Goal: Find specific page/section: Find specific page/section

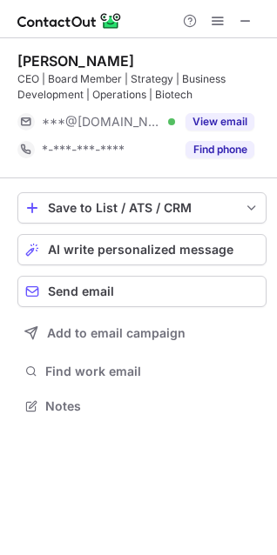
scroll to position [393, 277]
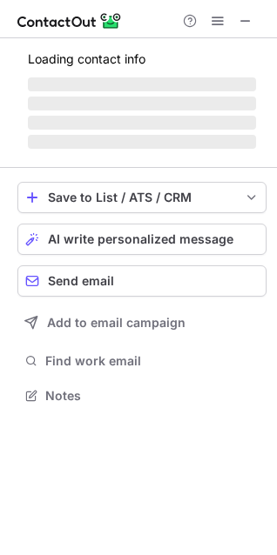
scroll to position [8, 8]
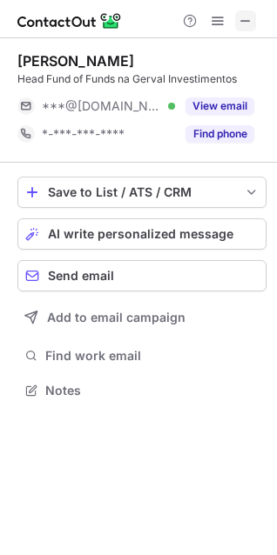
click at [245, 23] on span at bounding box center [245, 21] width 14 height 14
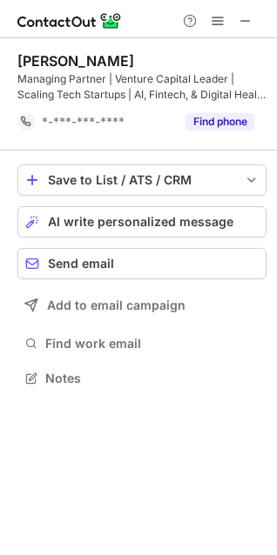
scroll to position [366, 277]
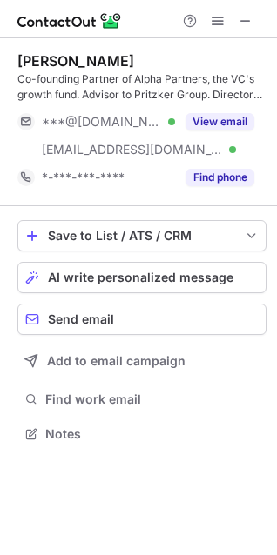
scroll to position [421, 277]
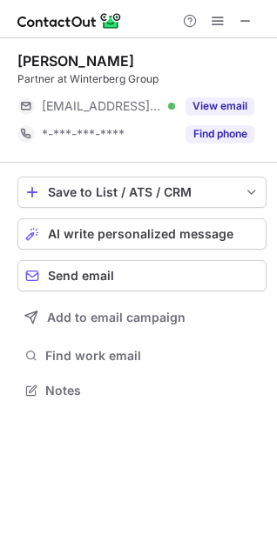
scroll to position [378, 277]
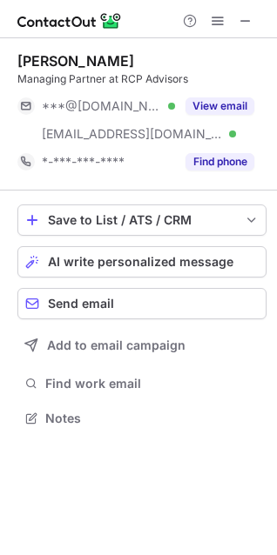
scroll to position [406, 277]
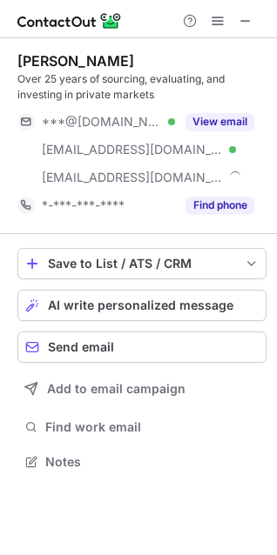
scroll to position [449, 277]
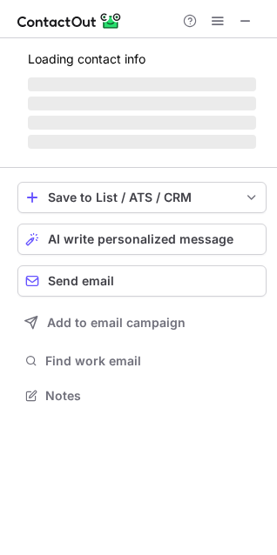
scroll to position [406, 277]
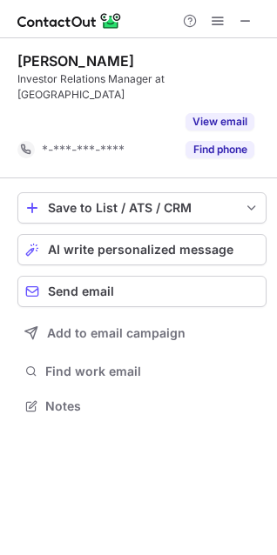
scroll to position [350, 277]
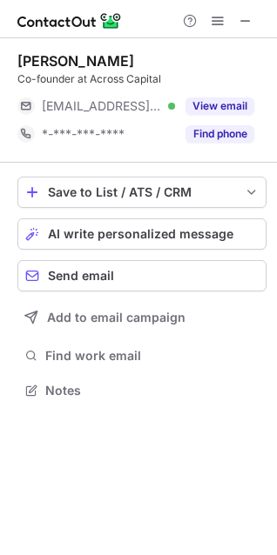
scroll to position [378, 277]
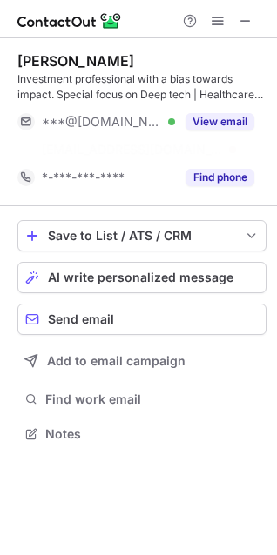
scroll to position [393, 277]
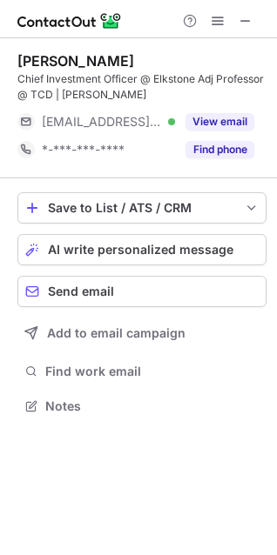
scroll to position [393, 277]
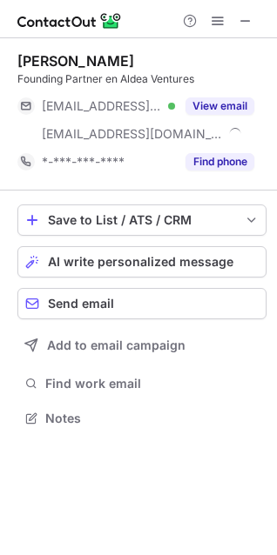
scroll to position [406, 277]
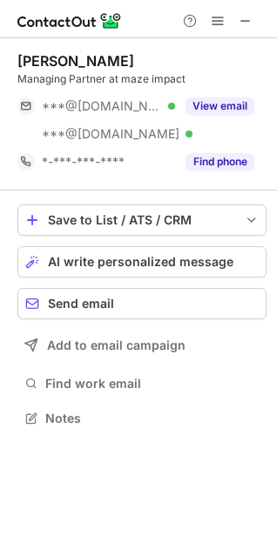
scroll to position [406, 277]
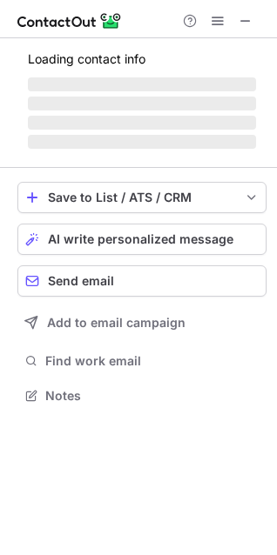
scroll to position [421, 277]
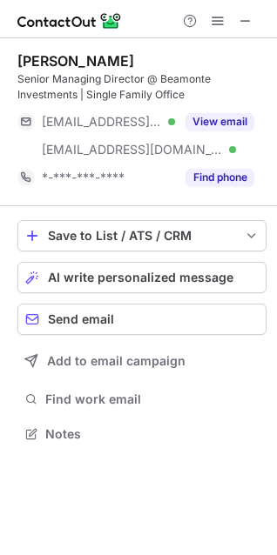
scroll to position [421, 277]
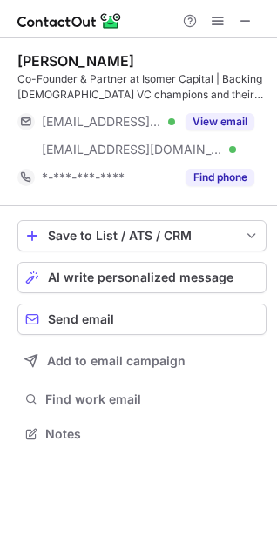
scroll to position [421, 277]
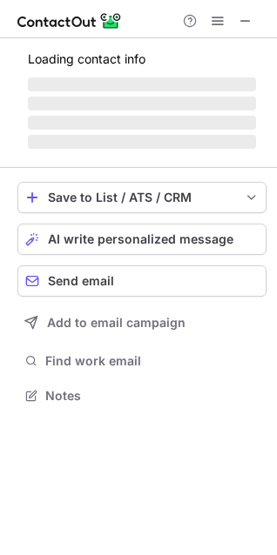
scroll to position [8, 8]
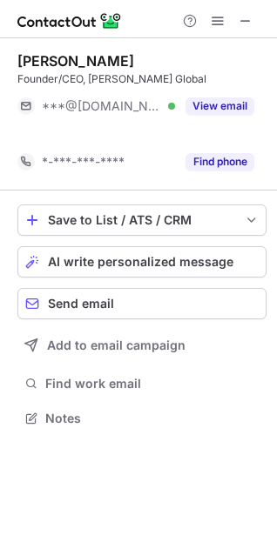
scroll to position [378, 277]
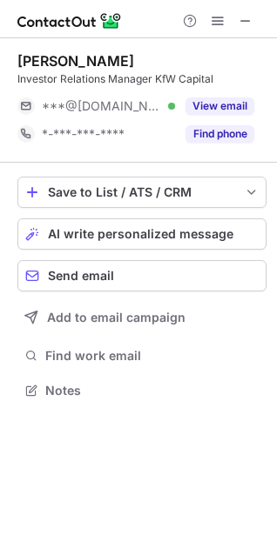
scroll to position [8, 8]
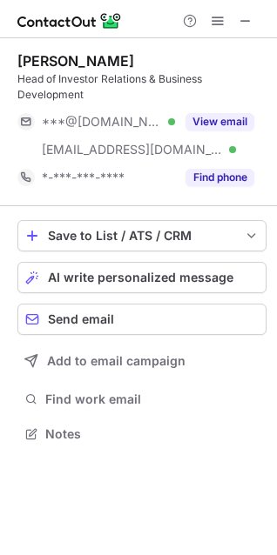
scroll to position [421, 277]
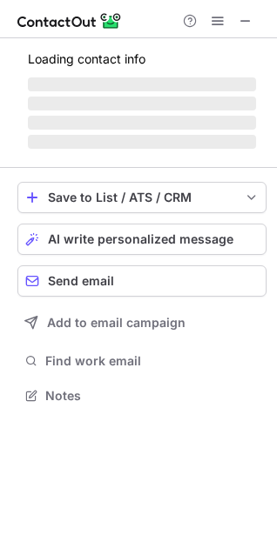
scroll to position [406, 277]
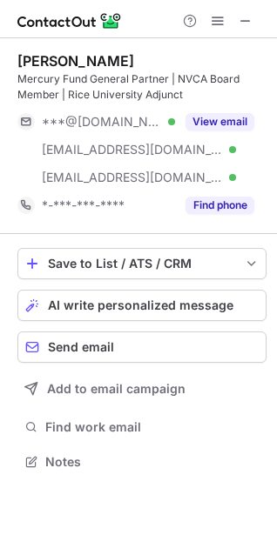
scroll to position [449, 277]
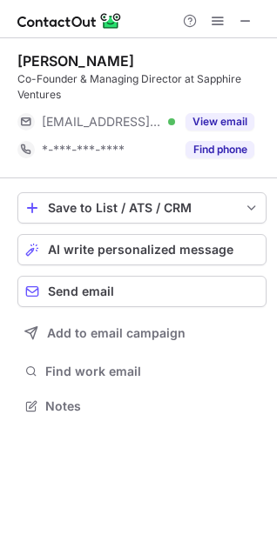
scroll to position [393, 277]
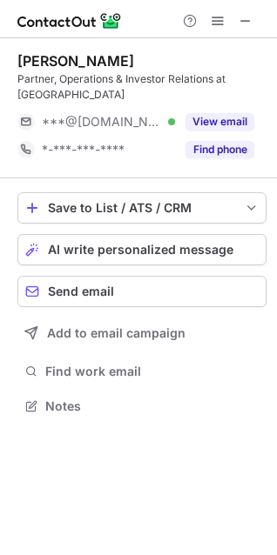
scroll to position [393, 277]
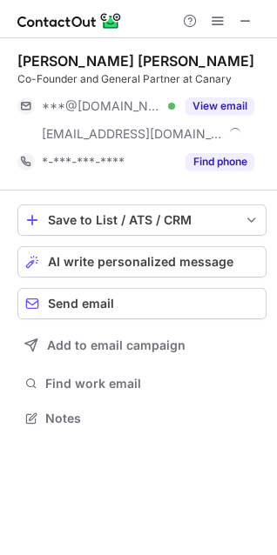
scroll to position [406, 277]
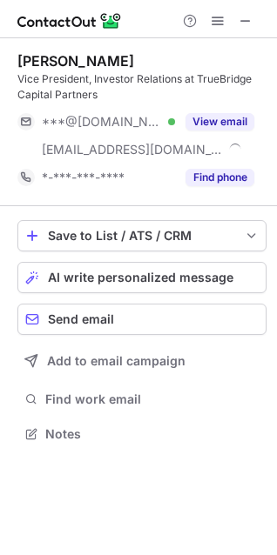
scroll to position [421, 277]
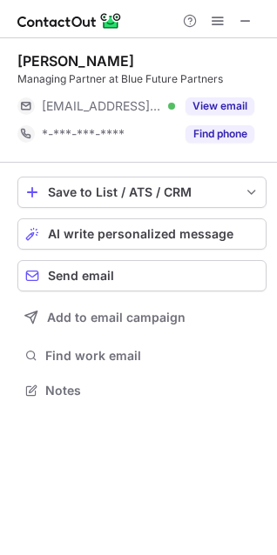
scroll to position [8, 8]
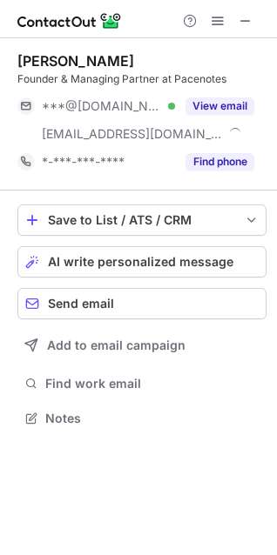
scroll to position [406, 277]
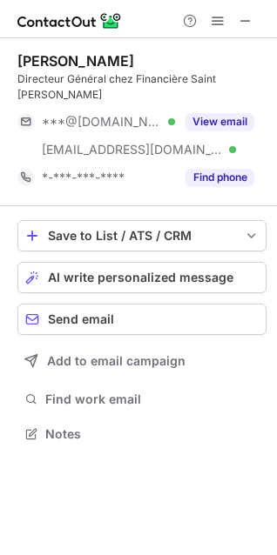
scroll to position [406, 277]
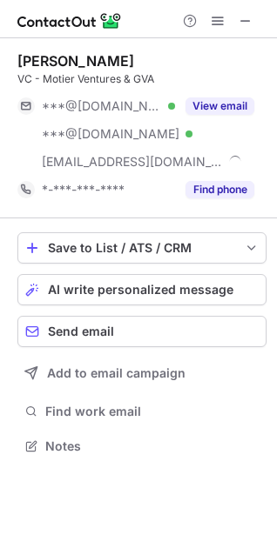
scroll to position [433, 277]
